Goal: Download file/media

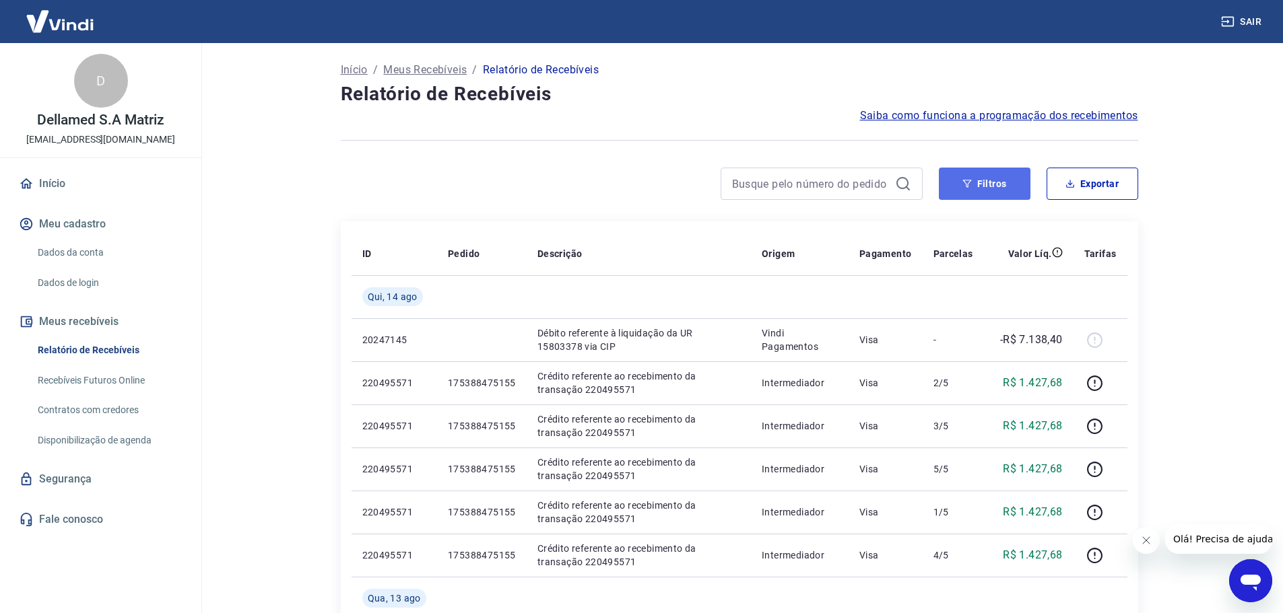
click at [977, 168] on button "Filtros" at bounding box center [985, 184] width 92 height 32
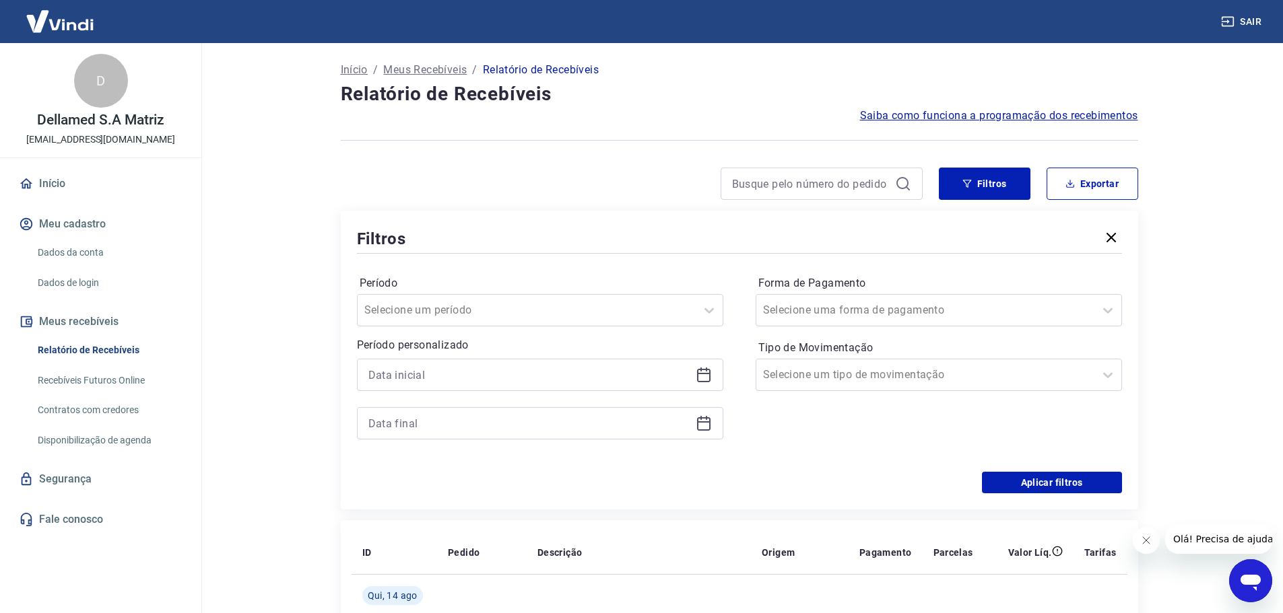
click at [701, 372] on icon at bounding box center [704, 375] width 16 height 16
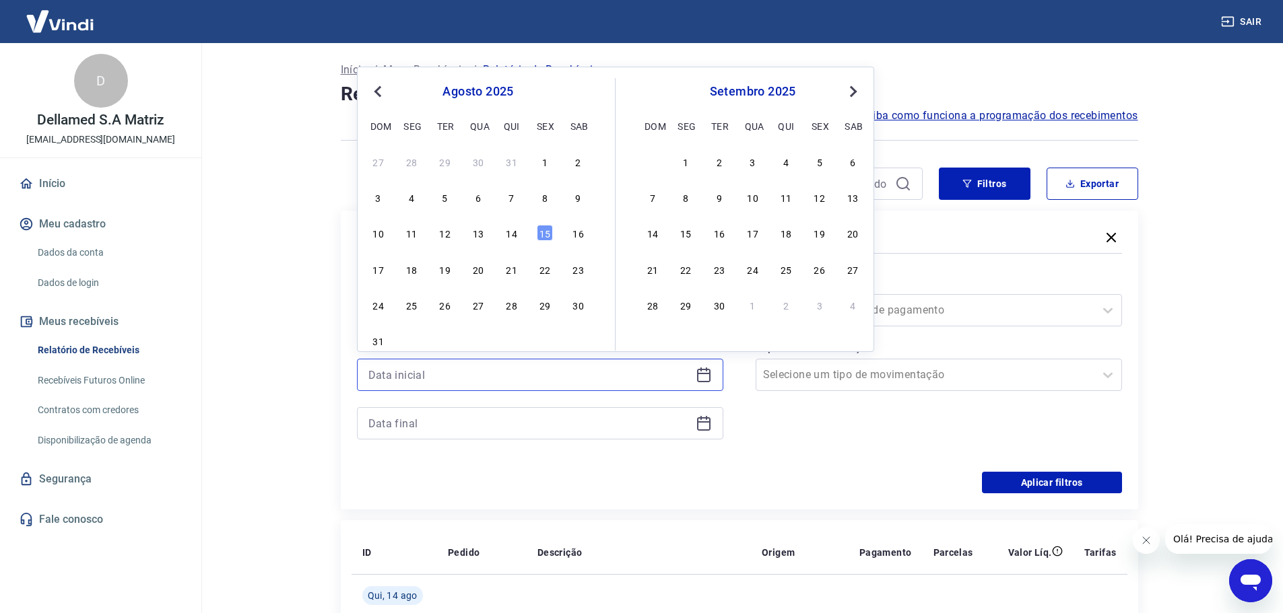
click at [679, 378] on input at bounding box center [529, 375] width 322 height 20
click at [698, 375] on icon at bounding box center [704, 375] width 16 height 16
click at [504, 234] on div "14" at bounding box center [512, 233] width 16 height 16
type input "[DATE]"
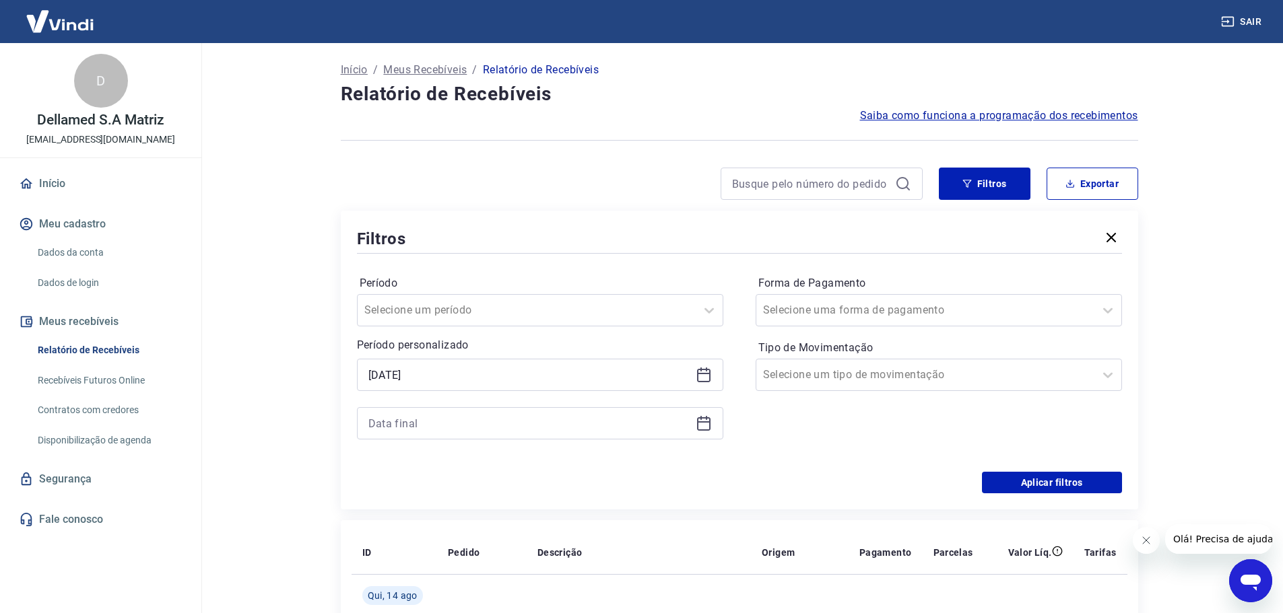
click at [703, 427] on icon at bounding box center [704, 424] width 16 height 16
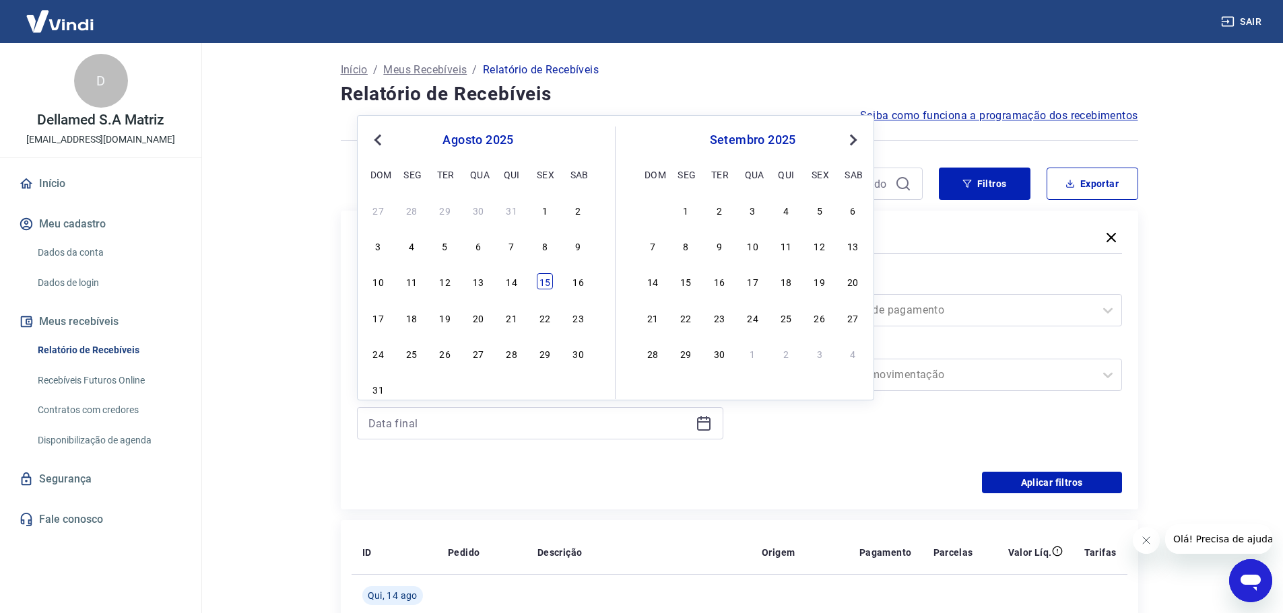
click at [544, 281] on div "15" at bounding box center [545, 281] width 16 height 16
type input "[DATE]"
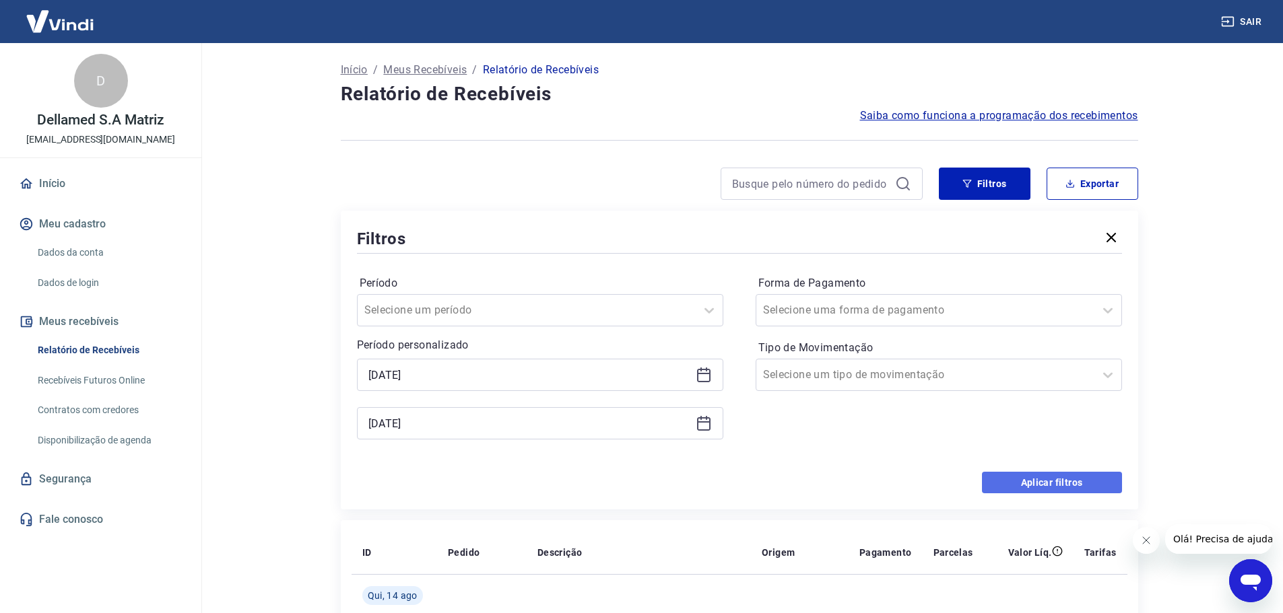
click at [1044, 482] on button "Aplicar filtros" at bounding box center [1052, 483] width 140 height 22
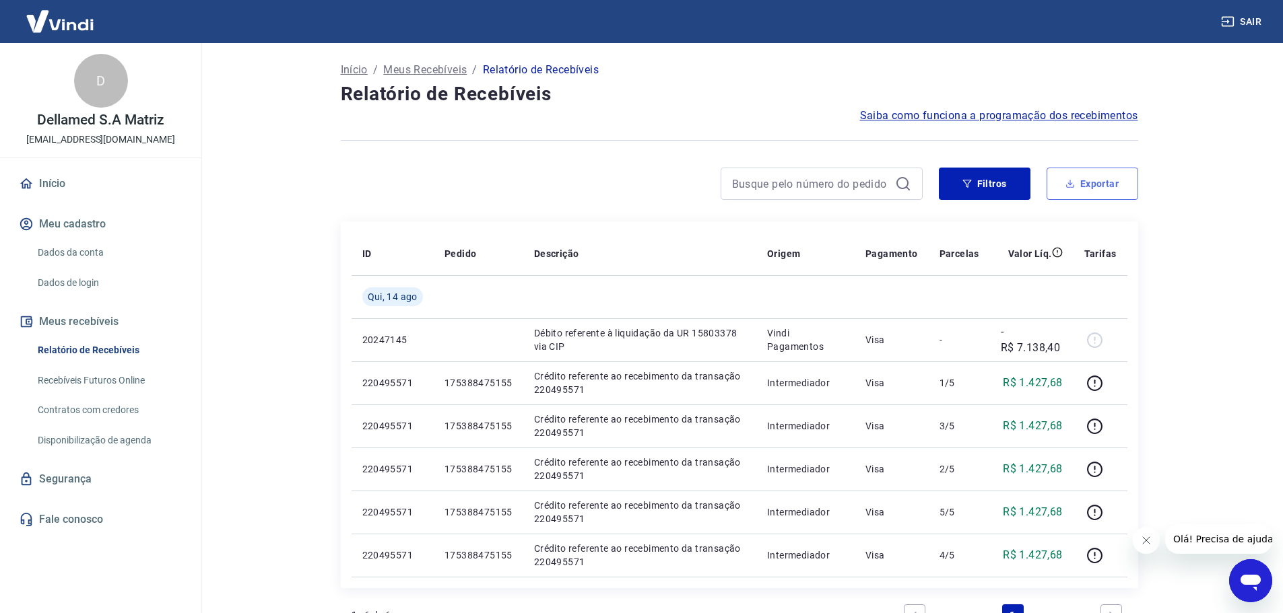
click at [1102, 191] on button "Exportar" at bounding box center [1093, 184] width 92 height 32
type input "[DATE]"
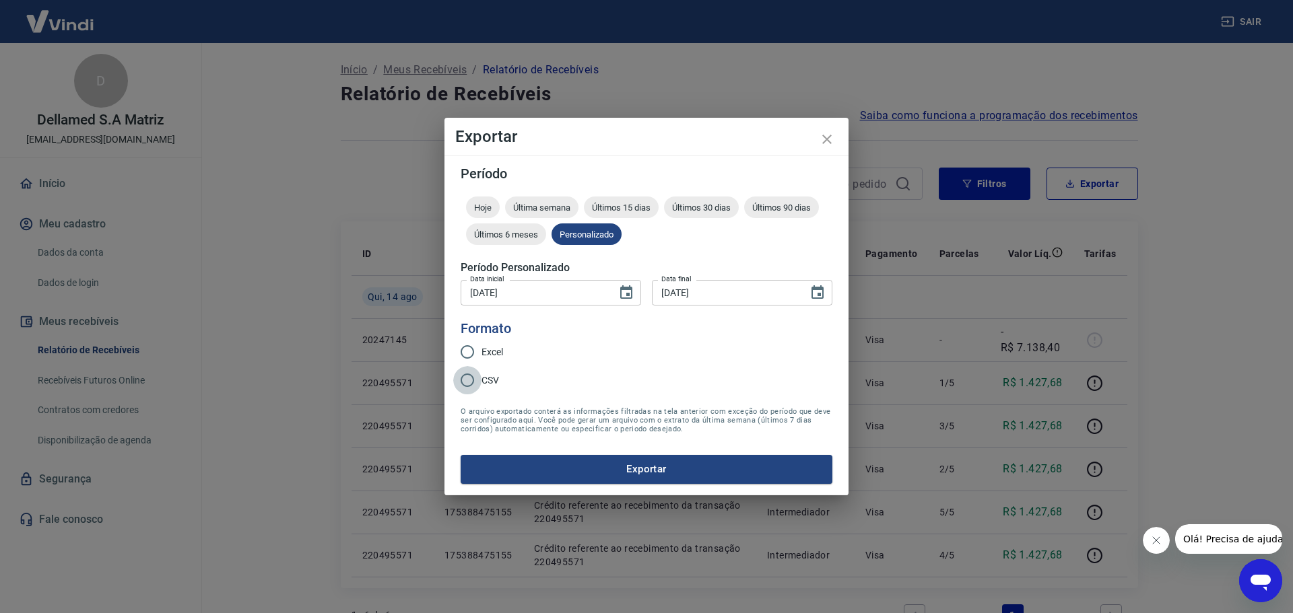
click at [477, 380] on input "CSV" at bounding box center [467, 380] width 28 height 28
radio input "true"
click at [675, 471] on button "Exportar" at bounding box center [647, 469] width 372 height 28
